Goal: Find specific page/section: Find specific page/section

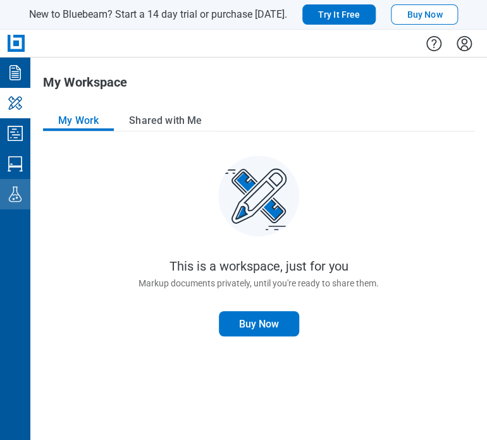
click at [16, 195] on icon "Labs" at bounding box center [15, 194] width 13 height 15
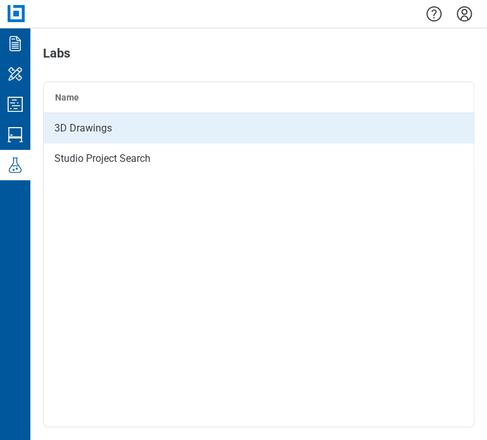
click at [74, 132] on div "3D Drawings" at bounding box center [259, 128] width 430 height 30
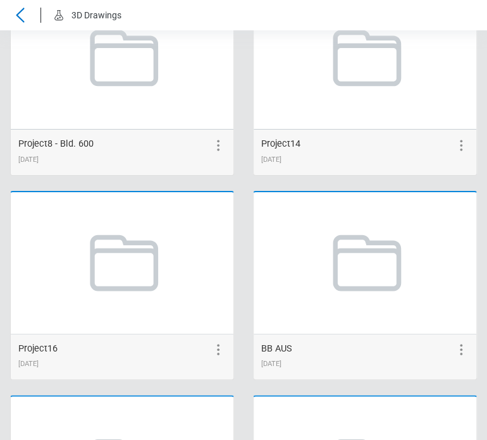
scroll to position [1511, 0]
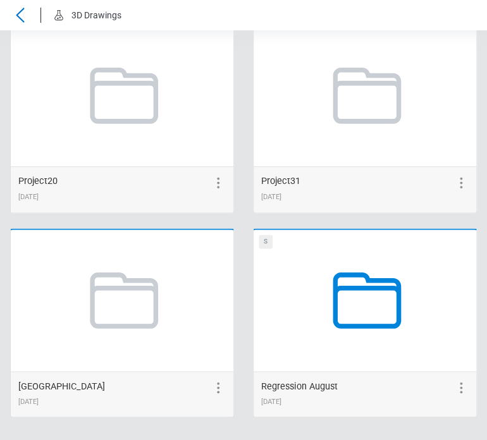
click at [367, 297] on icon at bounding box center [365, 300] width 96 height 96
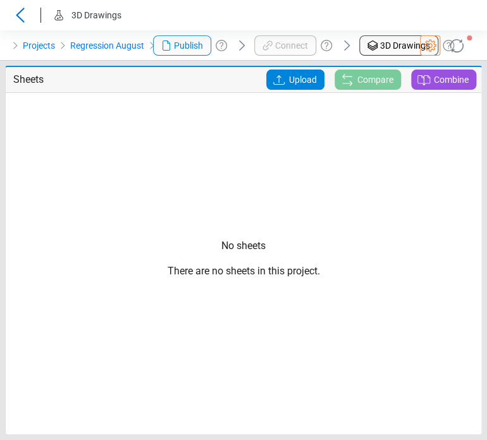
click at [428, 49] on icon at bounding box center [430, 45] width 12 height 12
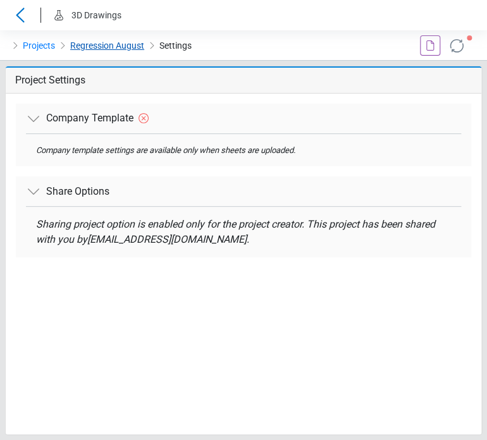
click at [101, 44] on link "Regression August" at bounding box center [107, 45] width 74 height 15
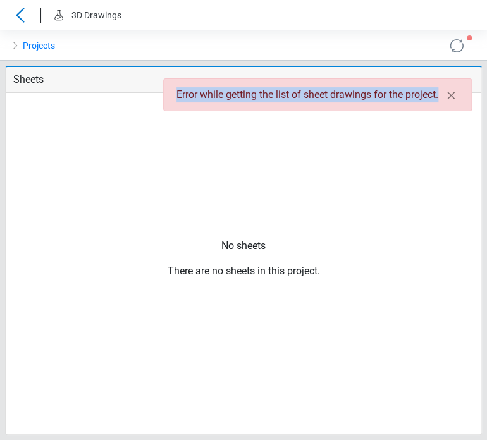
drag, startPoint x: 168, startPoint y: 98, endPoint x: 352, endPoint y: 70, distance: 185.6
click at [456, 91] on div "Error while getting the list of sheet drawings for the project." at bounding box center [317, 94] width 309 height 33
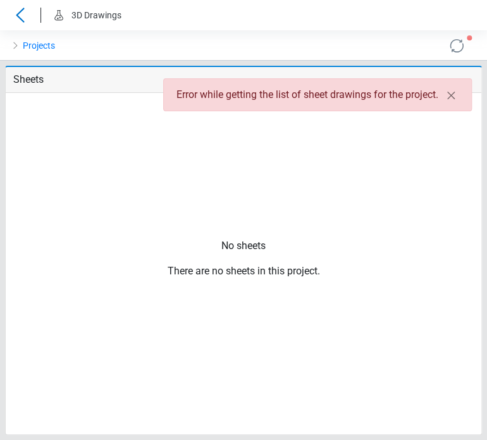
click at [280, 39] on div "Projects" at bounding box center [162, 45] width 325 height 30
